Goal: Find contact information: Find contact information

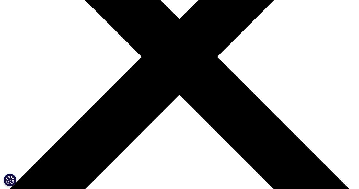
scroll to position [125, 0]
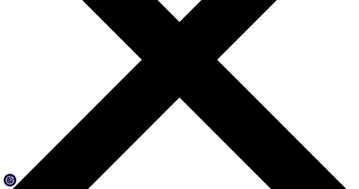
drag, startPoint x: 362, startPoint y: 57, endPoint x: 362, endPoint y: 91, distance: 34.8
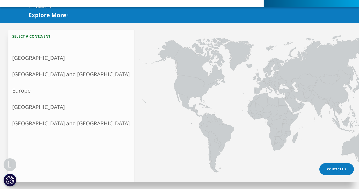
click at [359, 91] on html "Clear Search Loading Choose a Region Contact Us" at bounding box center [179, 94] width 359 height 439
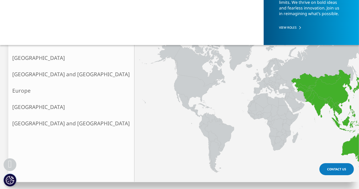
click at [27, 75] on link "Asia and Oceania" at bounding box center [71, 74] width 126 height 16
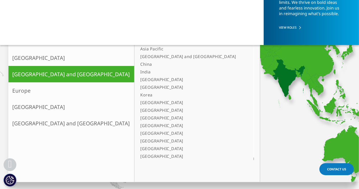
click at [139, 70] on link "India" at bounding box center [191, 72] width 105 height 8
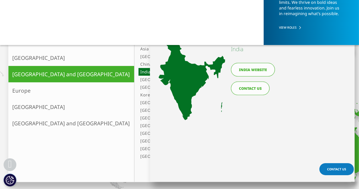
click at [251, 68] on link "India website" at bounding box center [253, 70] width 44 height 14
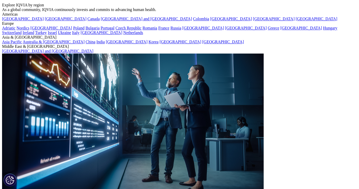
scroll to position [1082, 0]
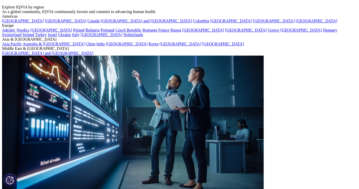
drag, startPoint x: 362, startPoint y: 20, endPoint x: 362, endPoint y: 126, distance: 106.4
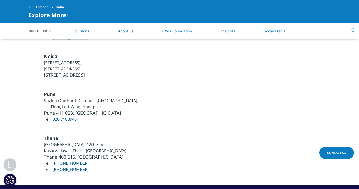
click at [105, 122] on div "Thane [GEOGRAPHIC_DATA], 12th Floor [GEOGRAPHIC_DATA], Thane-Ghodbunder Road Th…" at bounding box center [180, 153] width 302 height 63
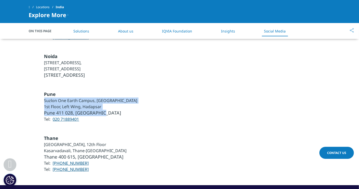
drag, startPoint x: 45, startPoint y: 76, endPoint x: 105, endPoint y: 88, distance: 61.8
click at [105, 91] on ul "Pune Suzlon One Earth Campus, [GEOGRAPHIC_DATA] 1st Floor, Left Wing, Hadapsar …" at bounding box center [90, 106] width 93 height 31
copy ul "Suzlon One Earth Campus, [GEOGRAPHIC_DATA][STREET_ADDRESS]"
